Goal: Browse casually: Explore the website without a specific task or goal

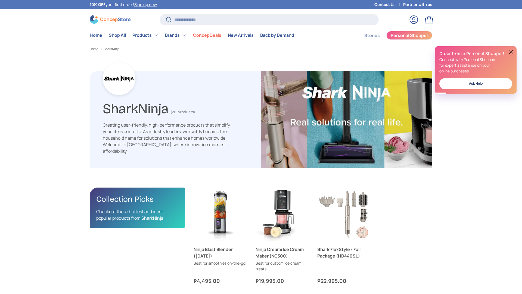
scroll to position [1126, 1774]
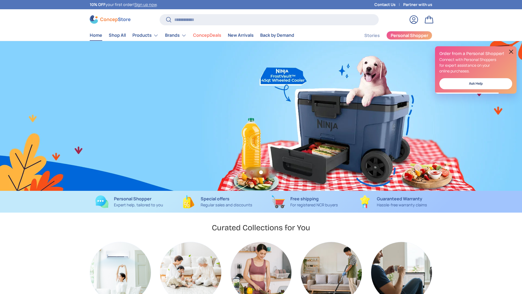
scroll to position [0, 522]
